Goal: Find specific page/section: Find specific page/section

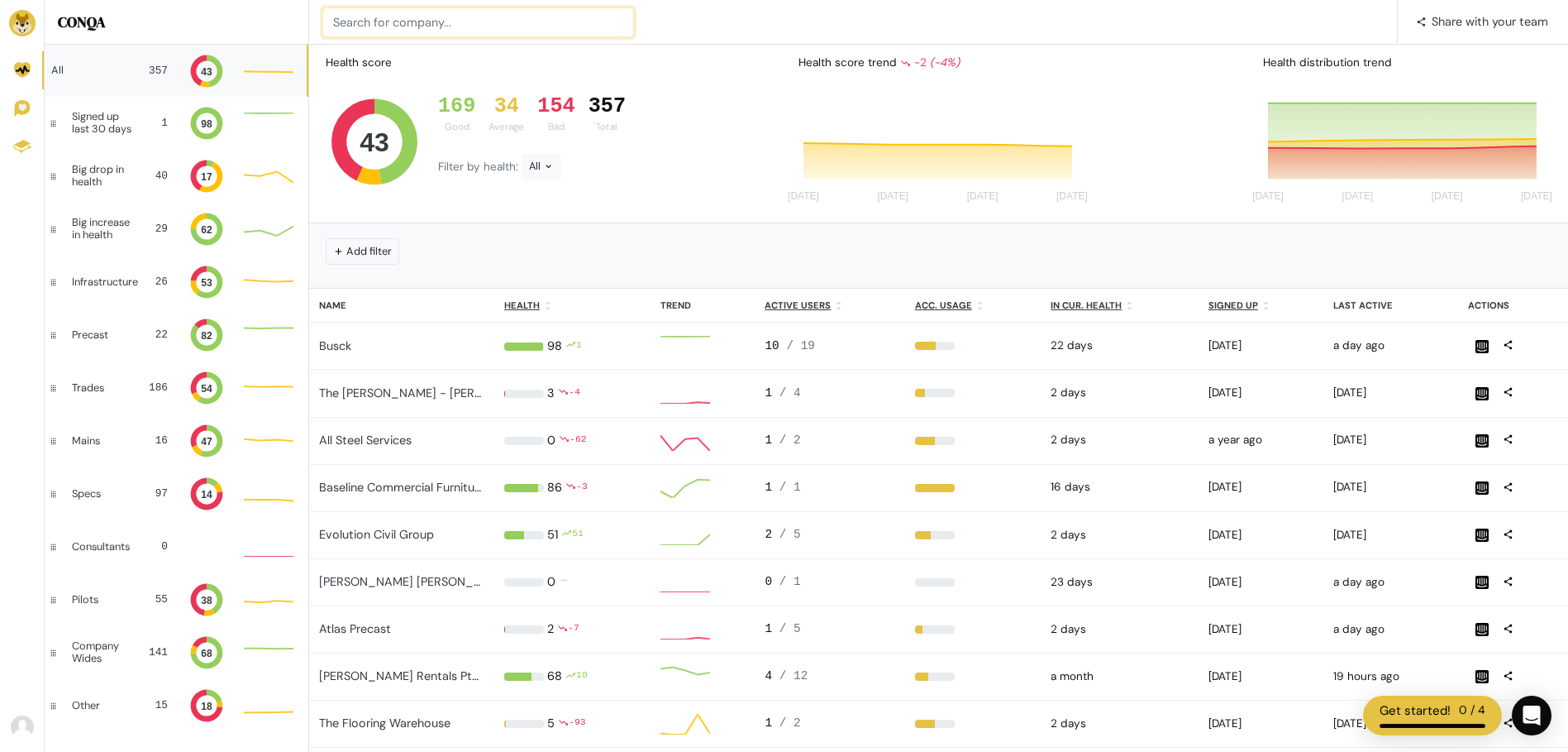
click at [536, 15] on input at bounding box center [478, 22] width 312 height 30
type input "RSA"
click at [476, 21] on input "RSA" at bounding box center [478, 22] width 312 height 30
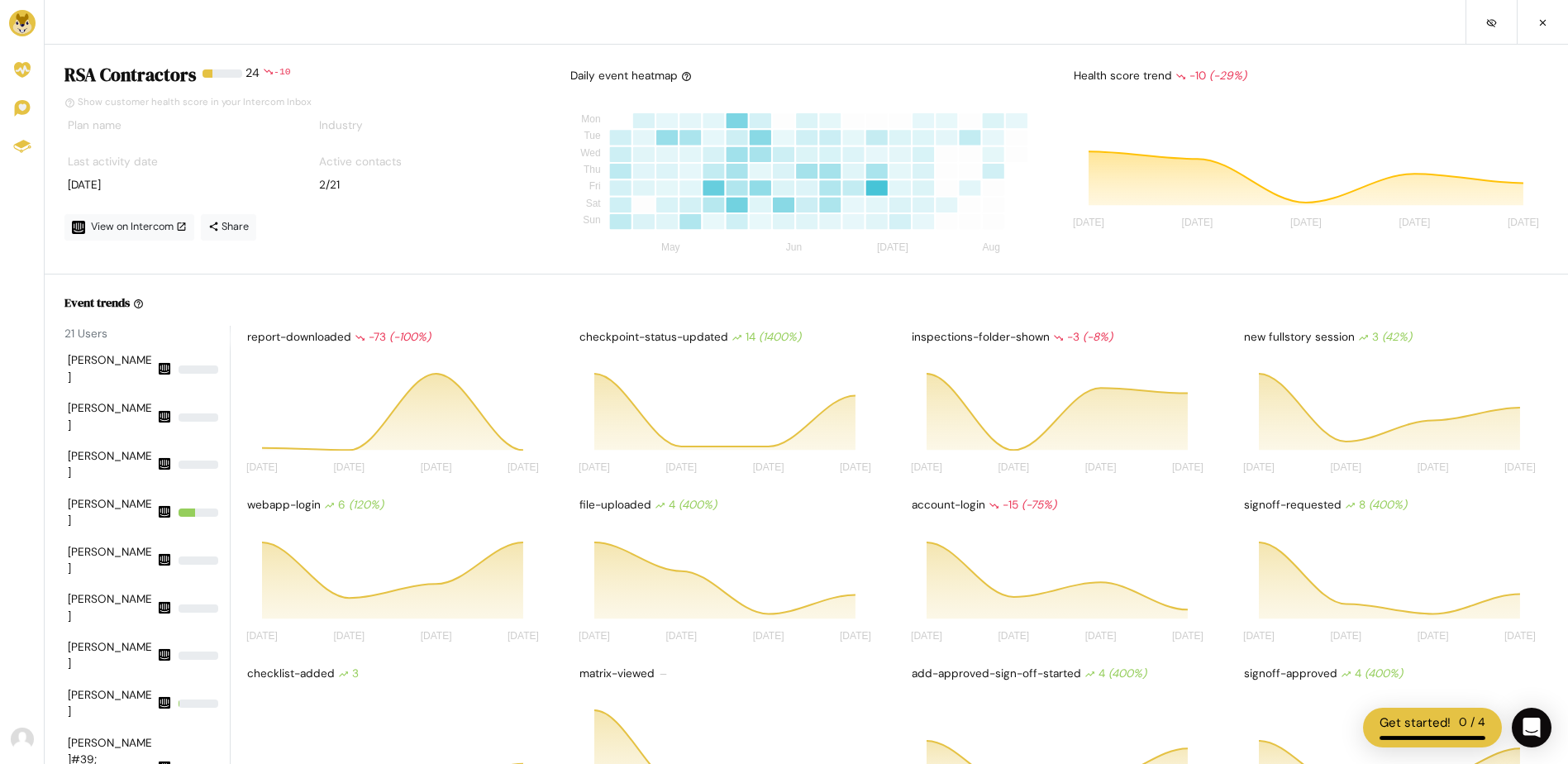
click at [518, 119] on div "Industry" at bounding box center [428, 129] width 226 height 37
